Goal: Task Accomplishment & Management: Manage account settings

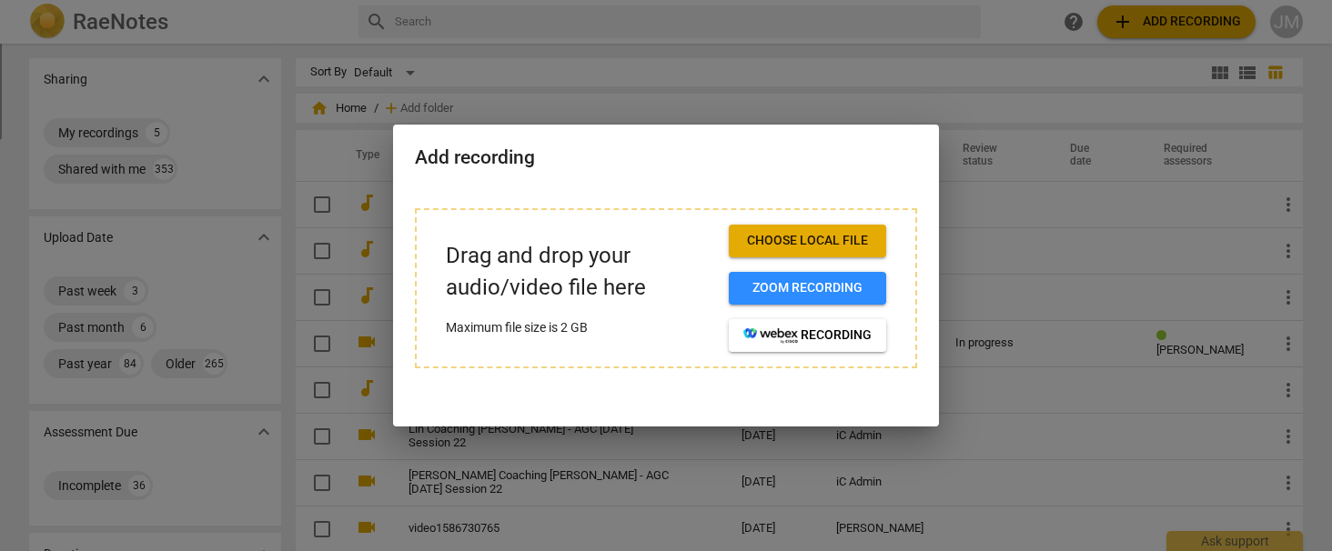
click at [479, 6] on div at bounding box center [666, 275] width 1332 height 551
click at [783, 287] on span "Zoom recording" at bounding box center [807, 288] width 128 height 18
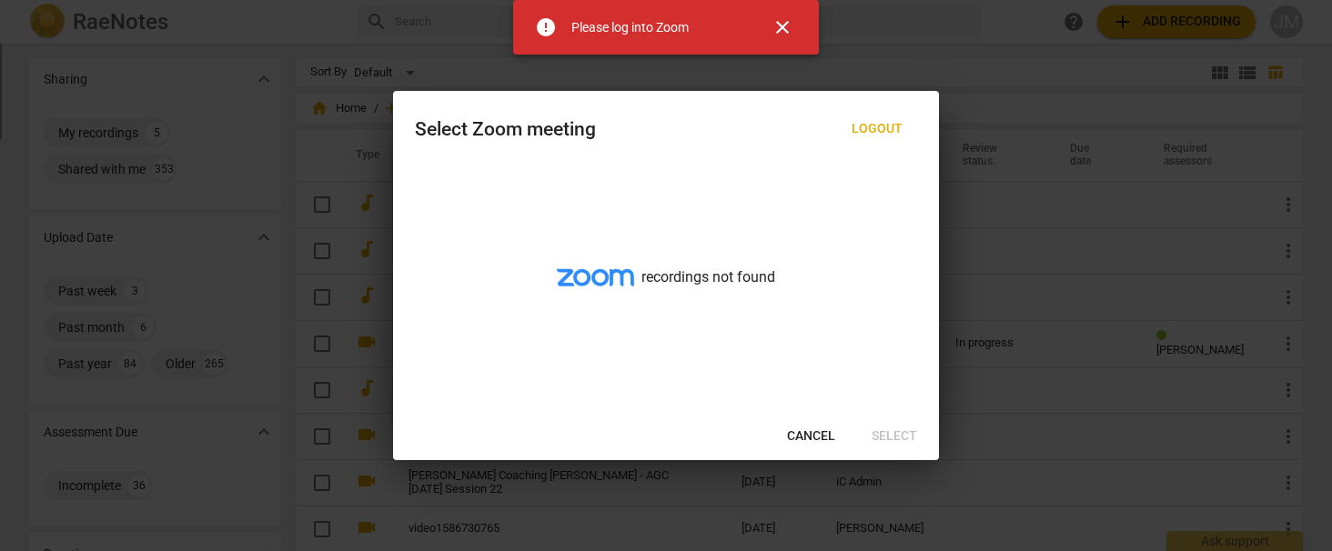
click at [784, 27] on span "close" at bounding box center [783, 27] width 22 height 22
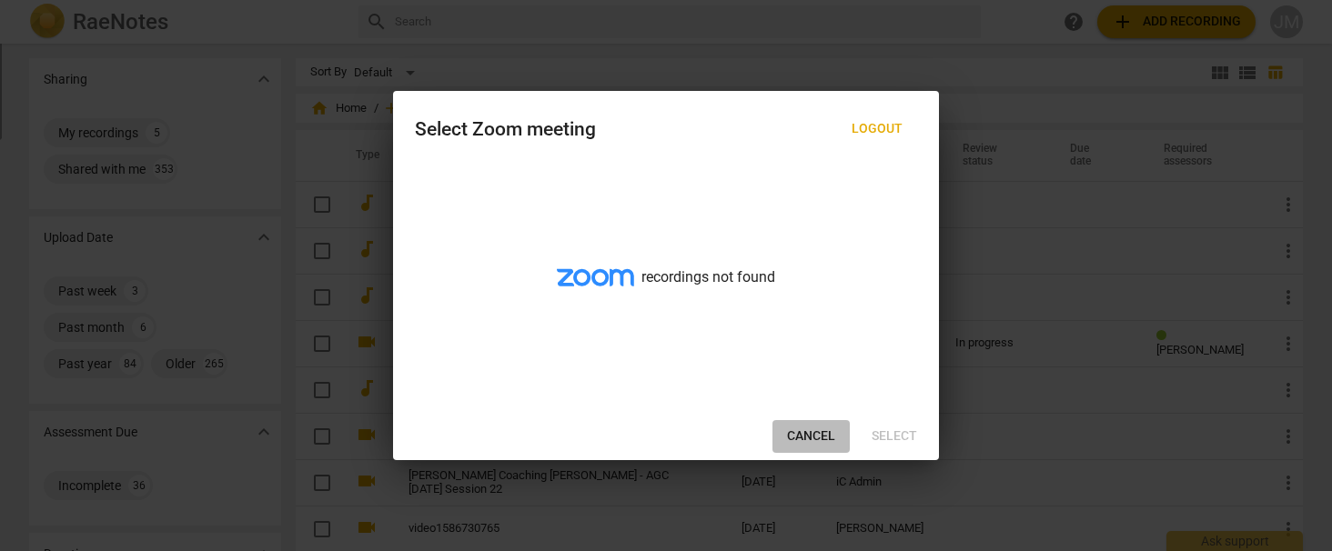
click at [818, 437] on span "Cancel" at bounding box center [811, 437] width 48 height 18
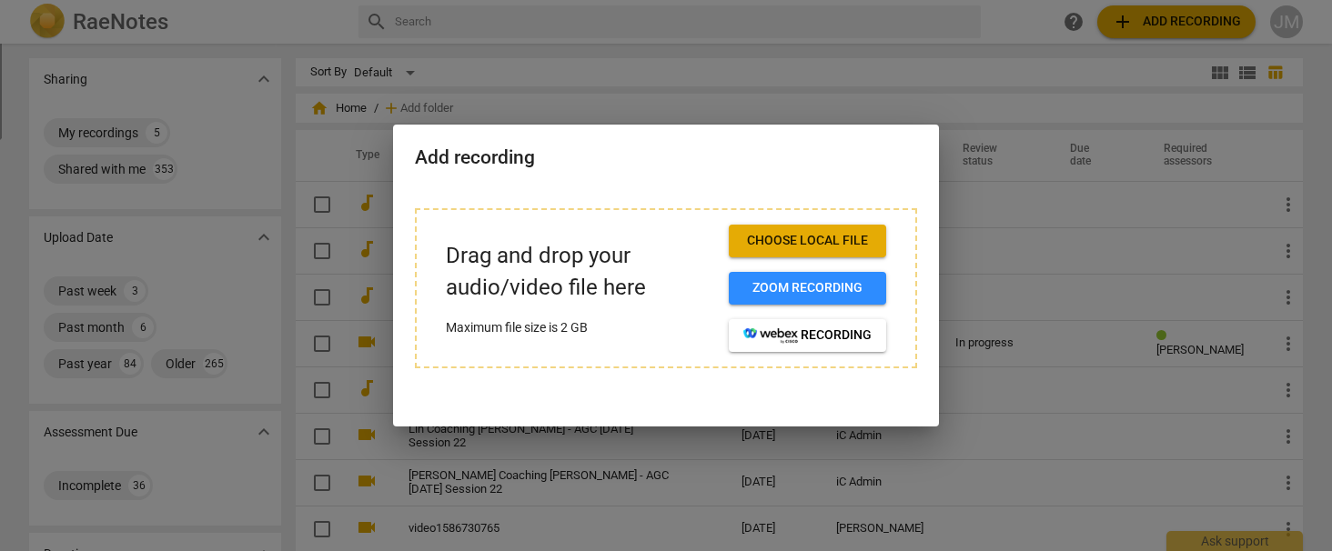
click at [744, 30] on div at bounding box center [666, 275] width 1332 height 551
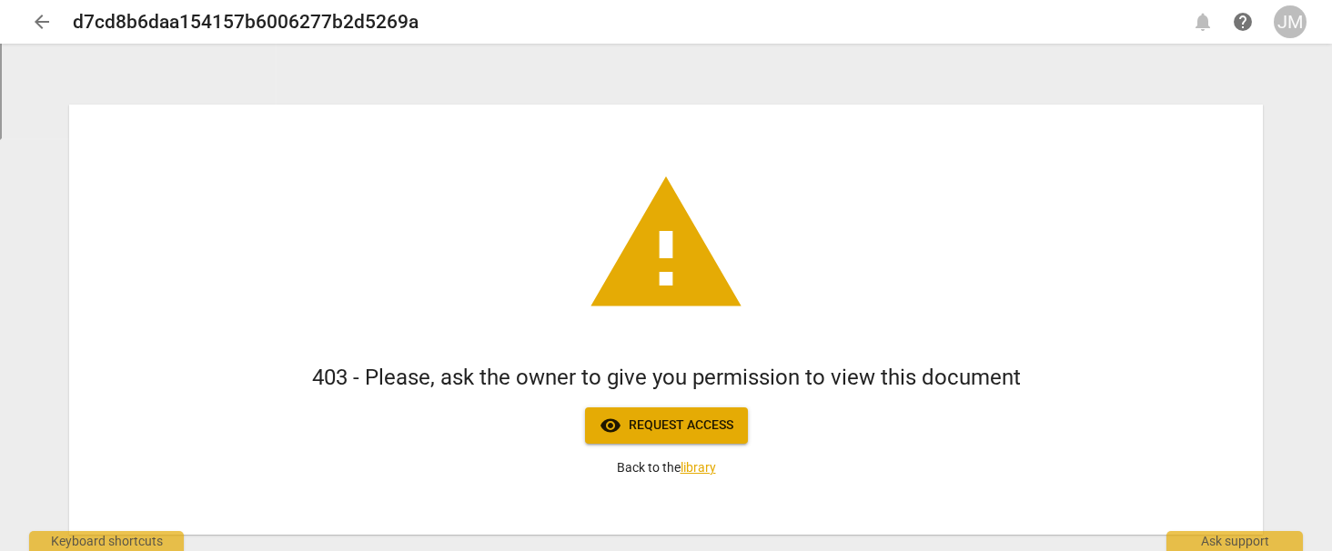
click at [705, 466] on link "library" at bounding box center [698, 467] width 35 height 15
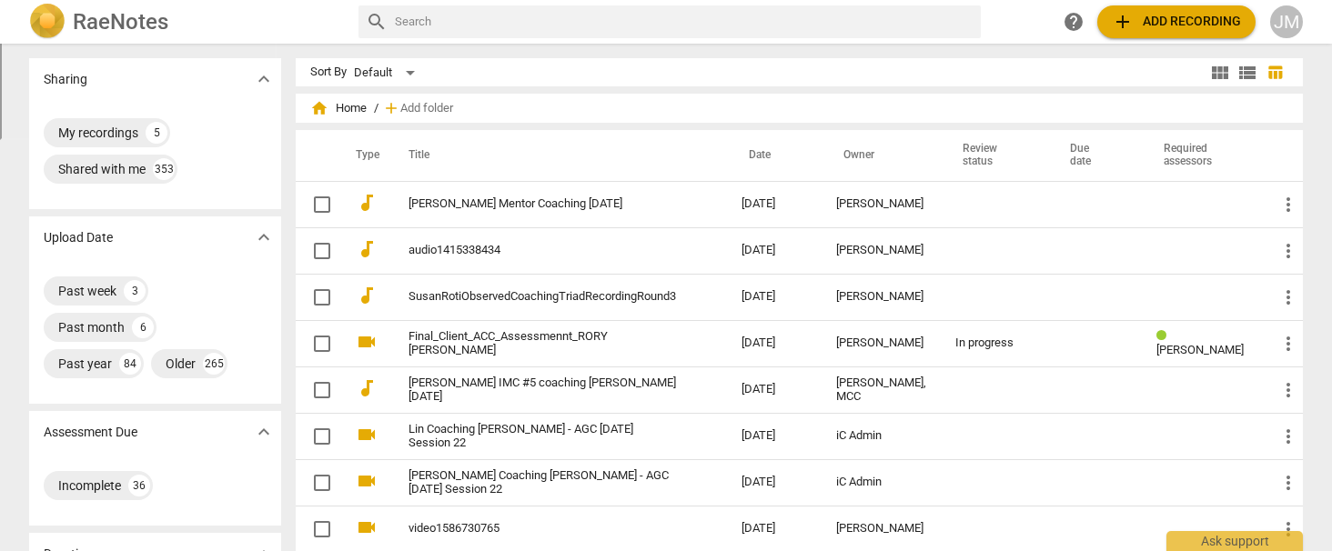
click at [436, 21] on input "text" at bounding box center [684, 21] width 579 height 29
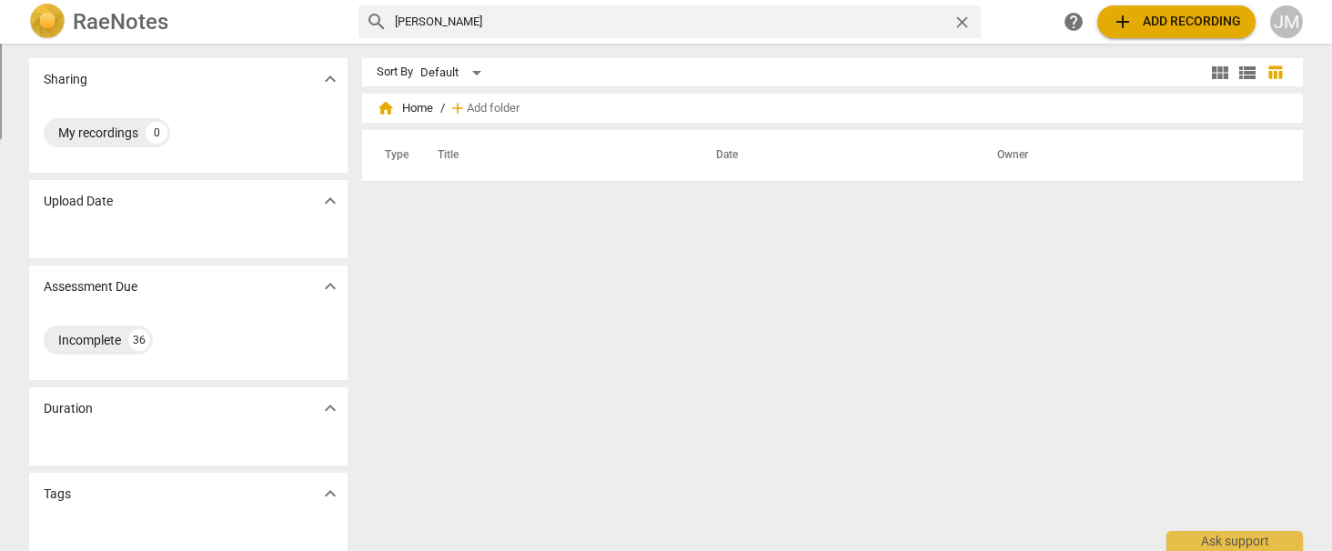
type input "aria wang"
click at [1293, 19] on div "JM" at bounding box center [1286, 21] width 33 height 33
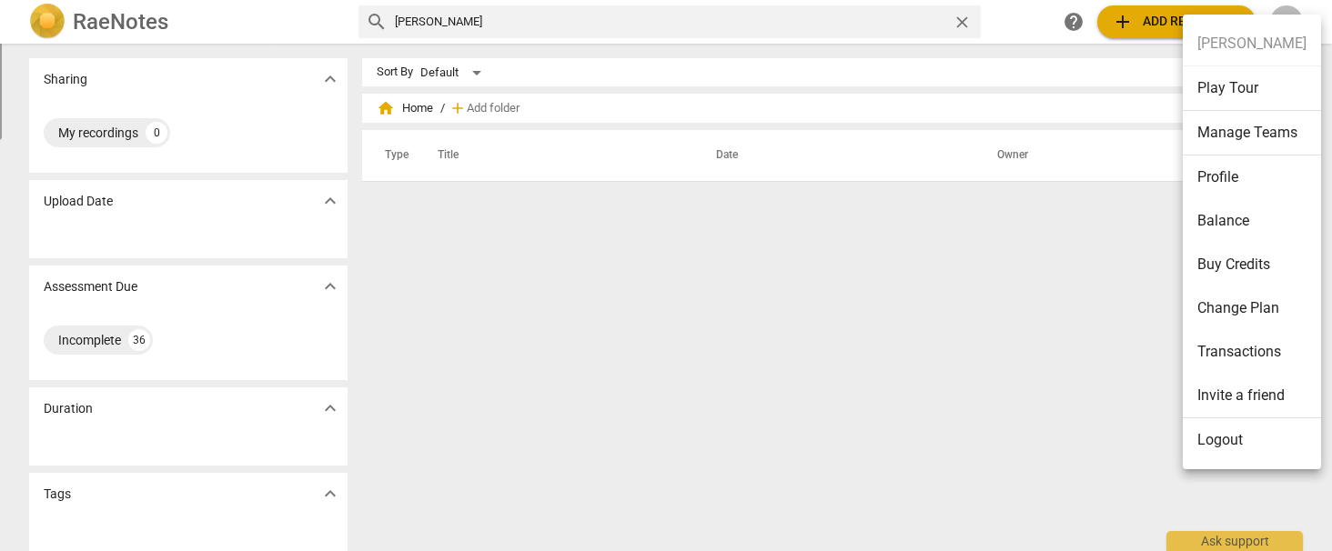
click at [1206, 441] on li "Logout" at bounding box center [1252, 441] width 138 height 44
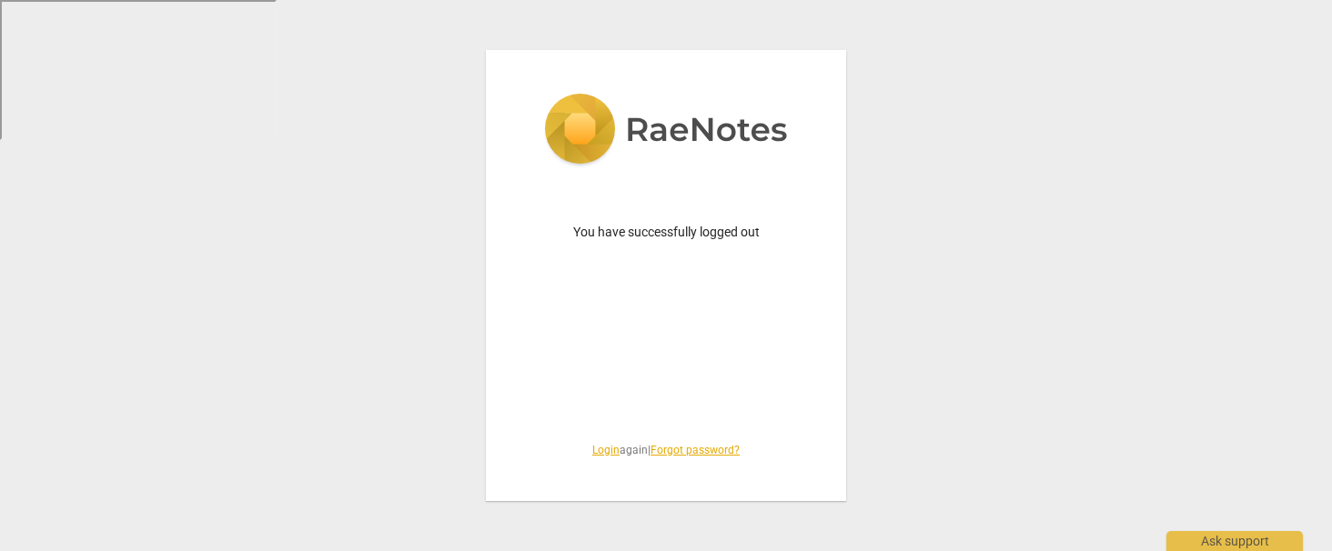
click at [599, 449] on link "Login" at bounding box center [605, 450] width 27 height 13
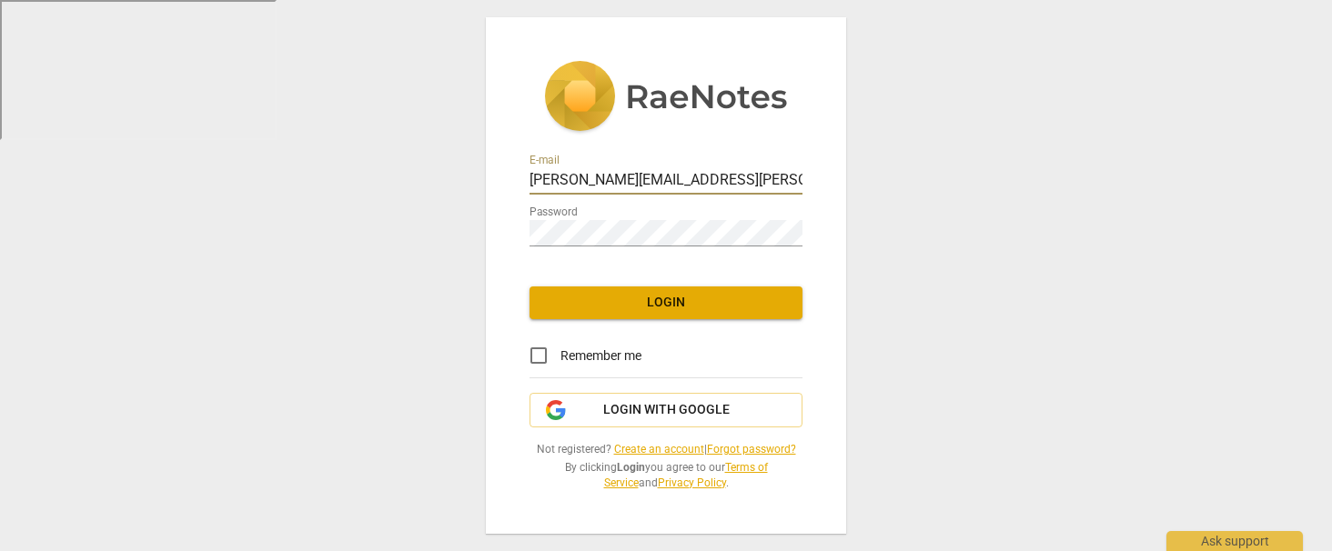
click at [592, 183] on input "janet.harvey@invitechange.com" at bounding box center [666, 181] width 273 height 26
type input "admin@invitechange.com"
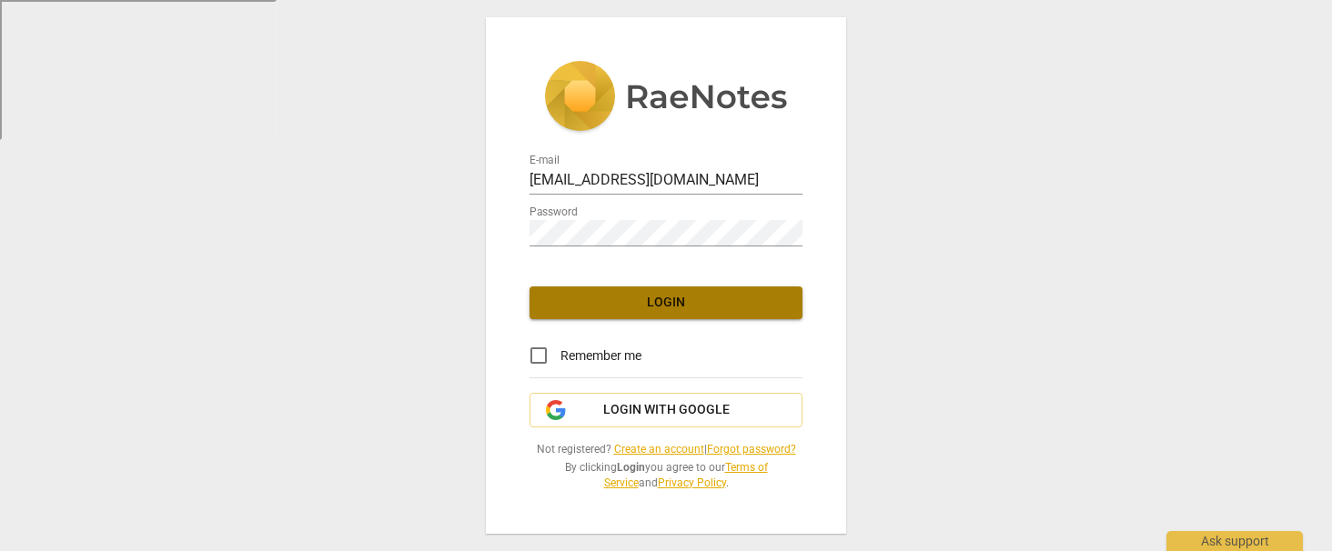
click at [636, 309] on span "Login" at bounding box center [666, 303] width 244 height 18
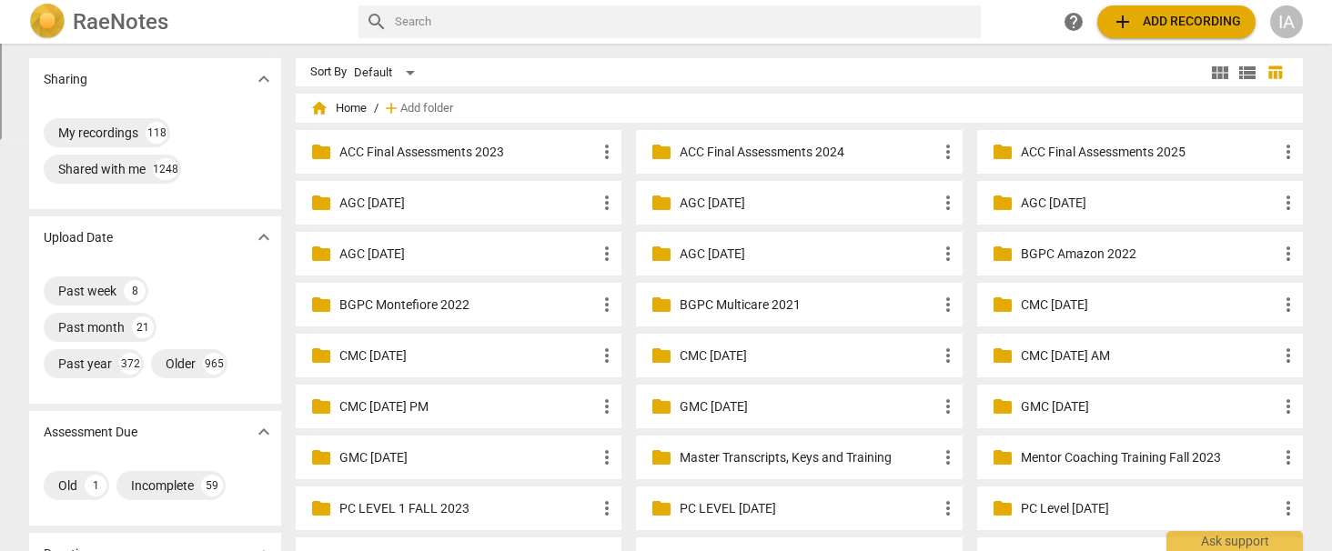
click at [406, 23] on input "text" at bounding box center [684, 21] width 579 height 29
type input "aria wang"
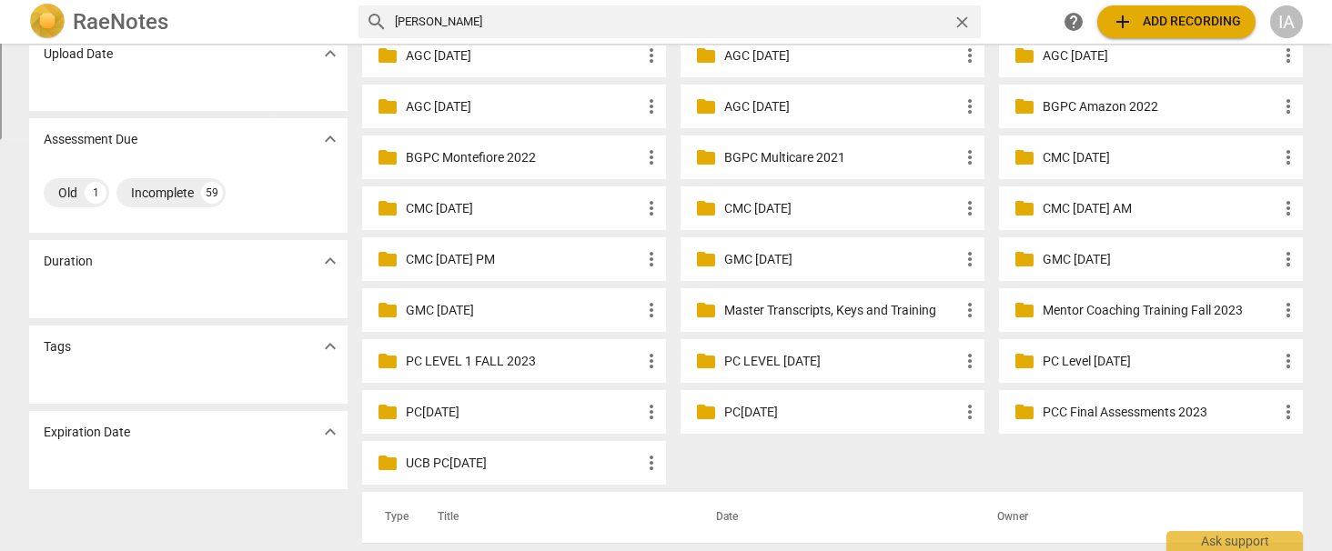
scroll to position [154, 0]
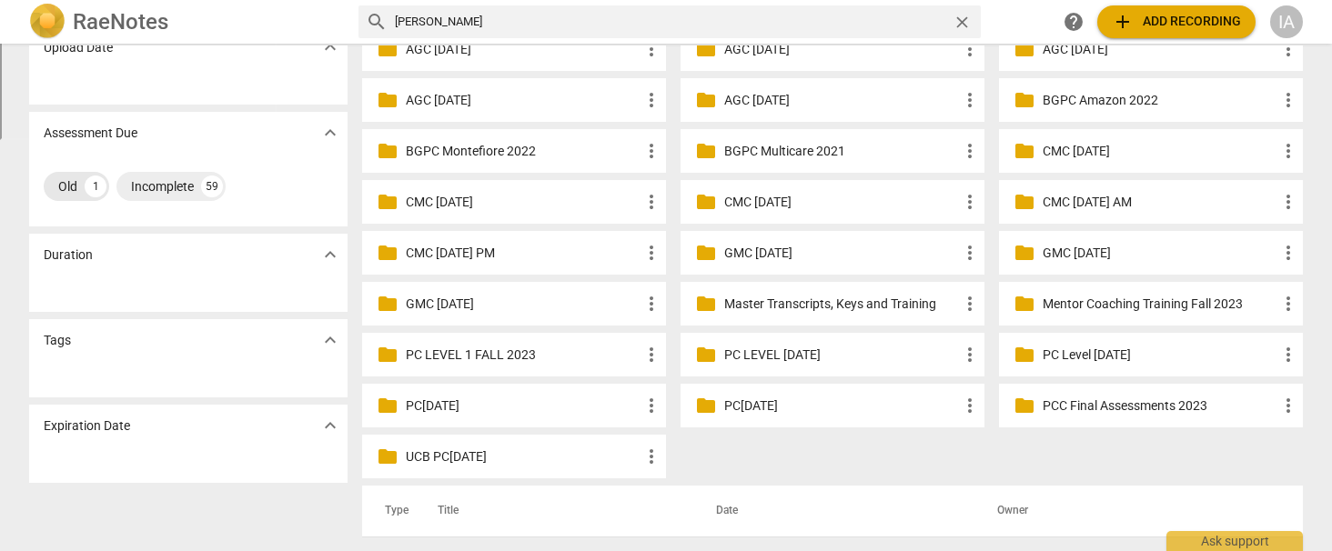
click at [64, 184] on div "Old" at bounding box center [67, 186] width 19 height 18
